Goal: Find specific page/section: Find specific page/section

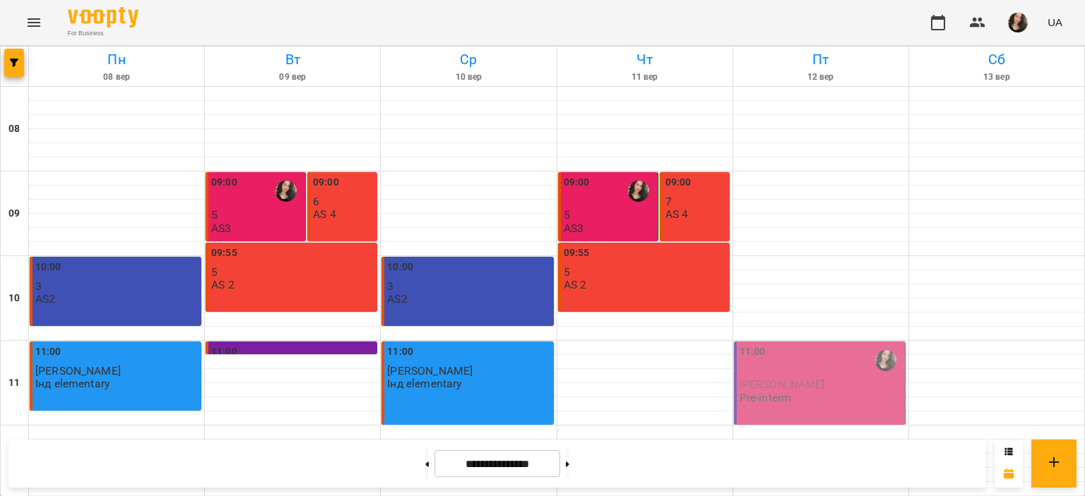
scroll to position [590, 0]
click at [569, 463] on button at bounding box center [568, 463] width 4 height 31
type input "**********"
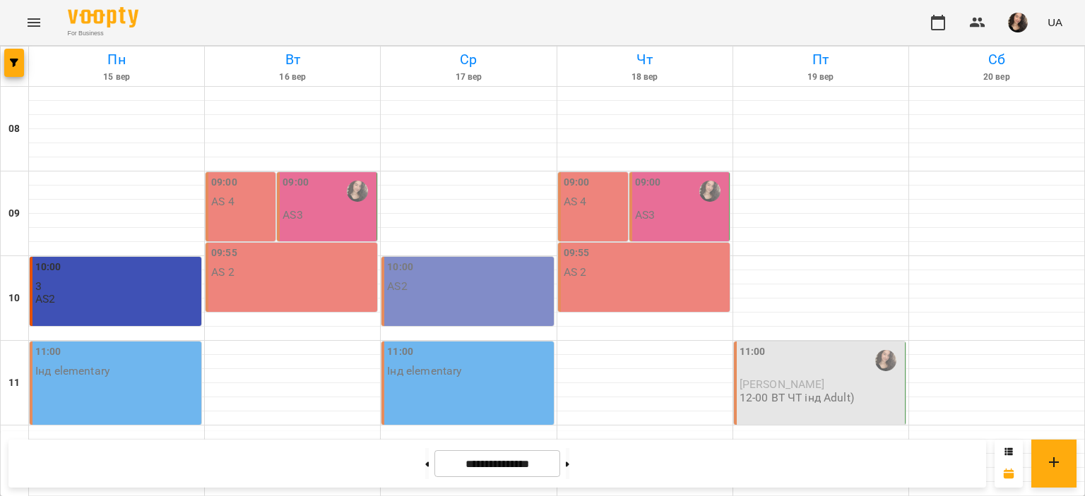
scroll to position [670, 0]
click at [30, 21] on icon "Menu" at bounding box center [33, 22] width 17 height 17
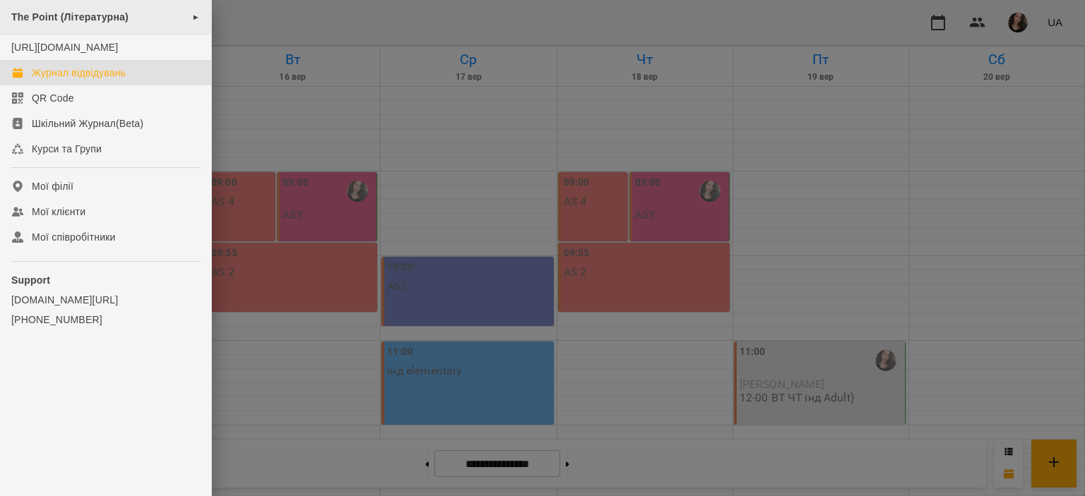
click at [85, 8] on div "The Point (Літературна) ►" at bounding box center [105, 17] width 211 height 35
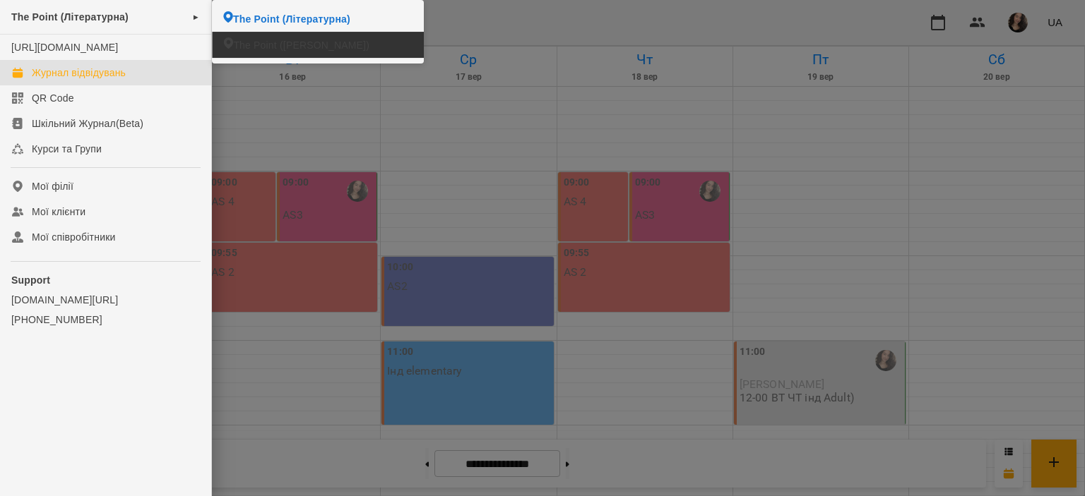
click at [241, 35] on li "The Point ([PERSON_NAME])" at bounding box center [317, 45] width 211 height 26
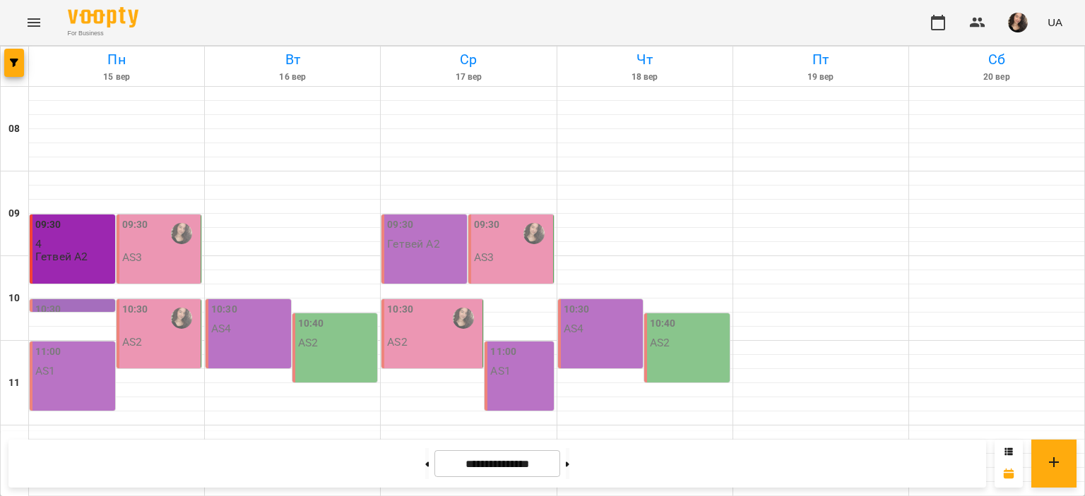
scroll to position [670, 0]
click at [425, 463] on button at bounding box center [427, 463] width 4 height 31
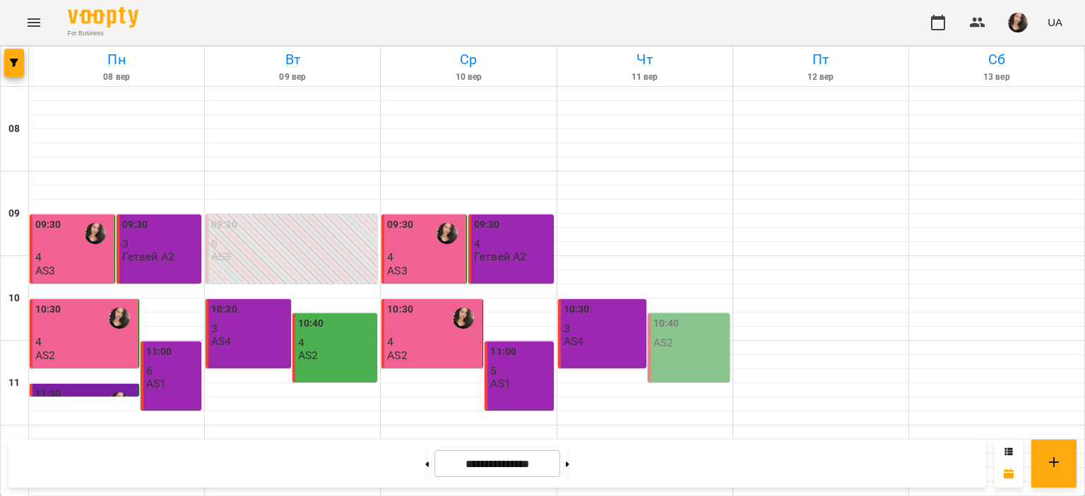
scroll to position [412, 0]
click at [569, 471] on button at bounding box center [568, 463] width 4 height 31
type input "**********"
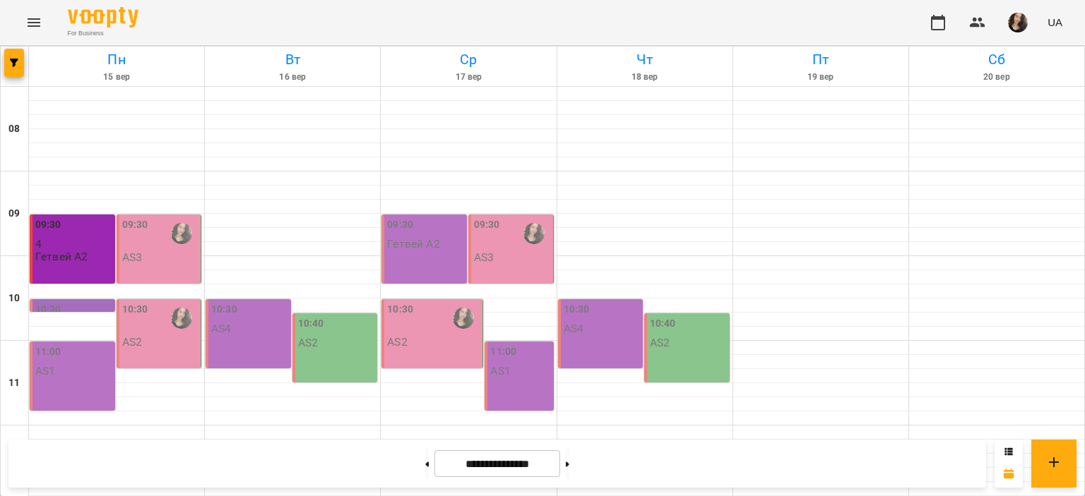
scroll to position [670, 0]
click at [28, 16] on icon "Menu" at bounding box center [33, 22] width 17 height 17
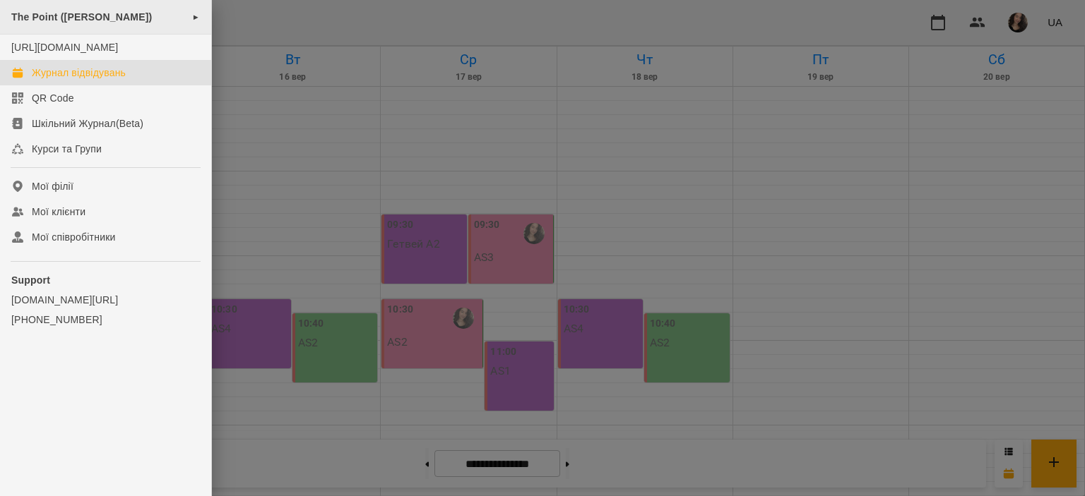
click at [75, 11] on span "The Point ([PERSON_NAME])" at bounding box center [81, 16] width 141 height 11
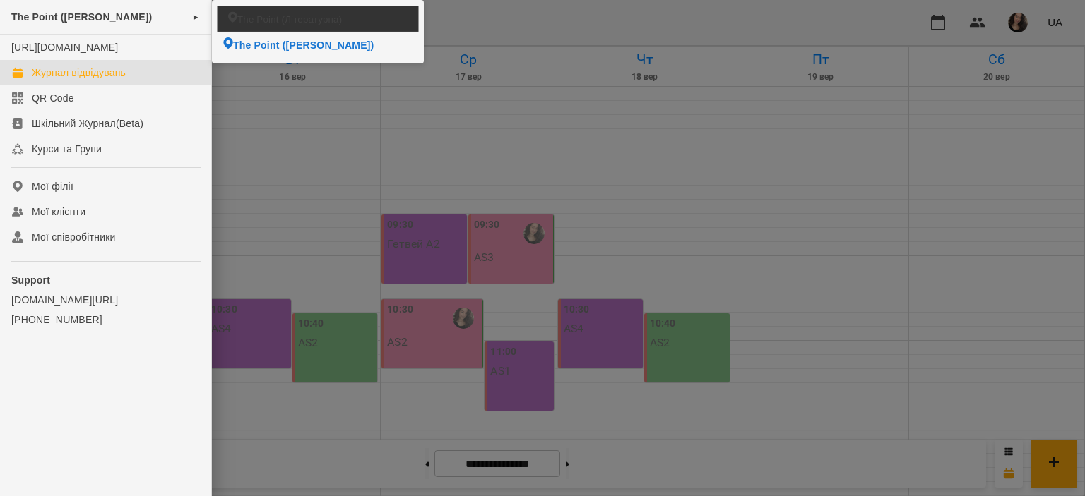
click at [275, 28] on li "The Point (Літературна)" at bounding box center [318, 18] width 201 height 25
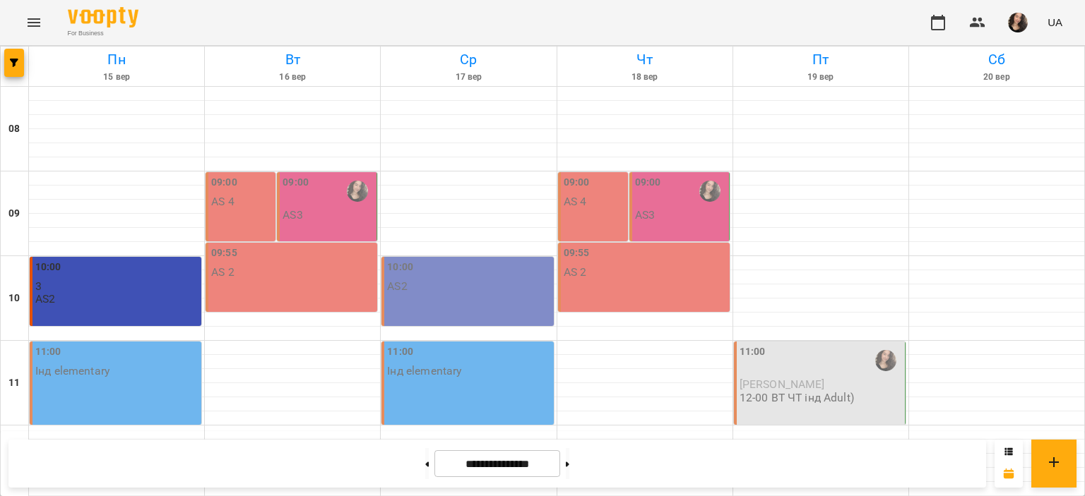
scroll to position [670, 0]
click at [425, 463] on button at bounding box center [427, 463] width 4 height 31
type input "**********"
